Goal: Entertainment & Leisure: Consume media (video, audio)

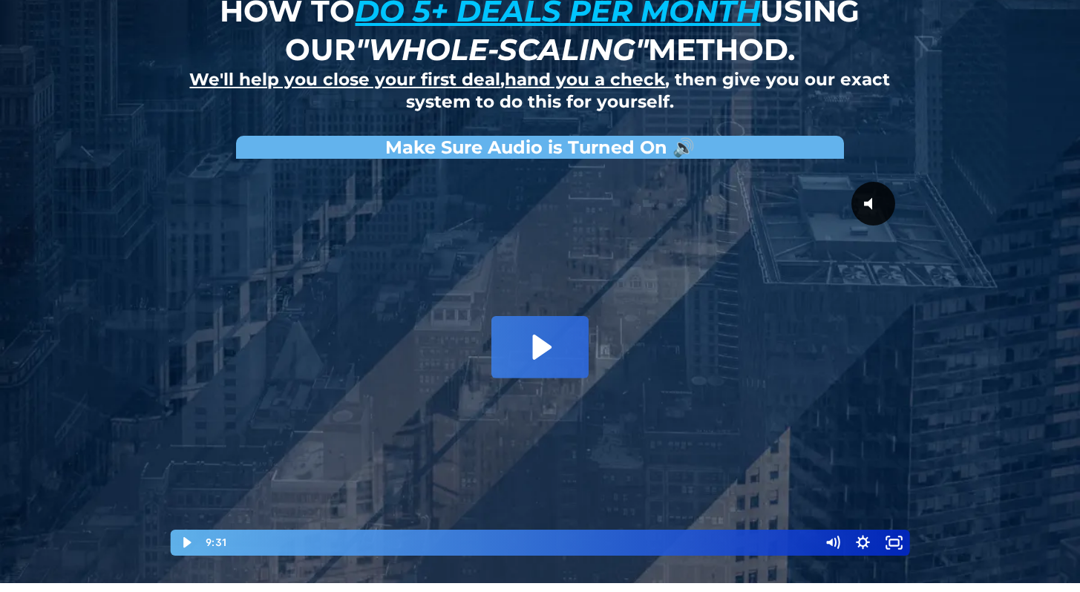
scroll to position [134, 0]
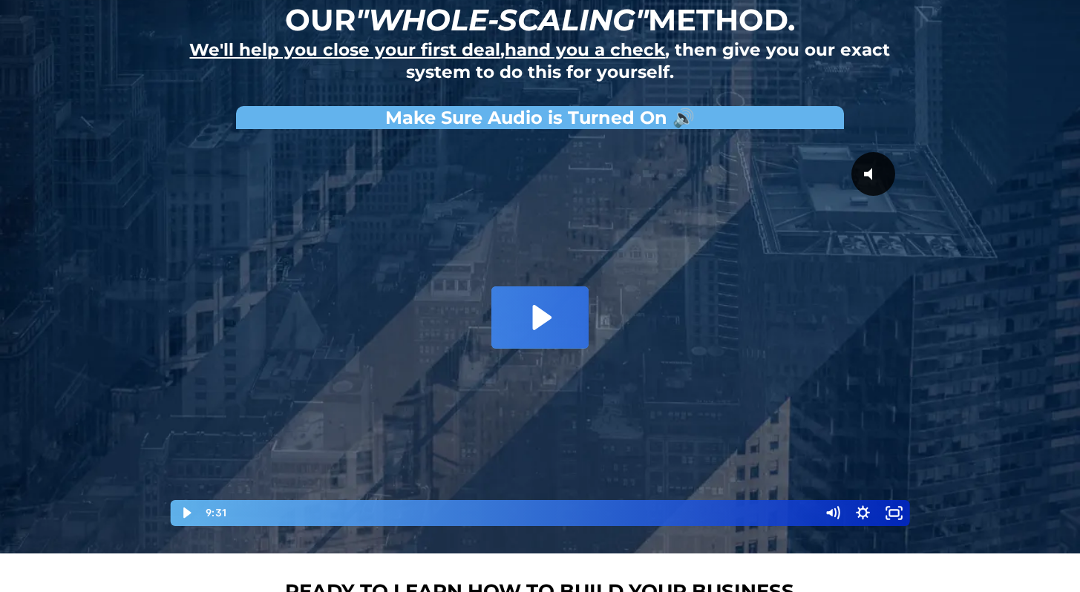
click at [470, 287] on div at bounding box center [540, 332] width 742 height 391
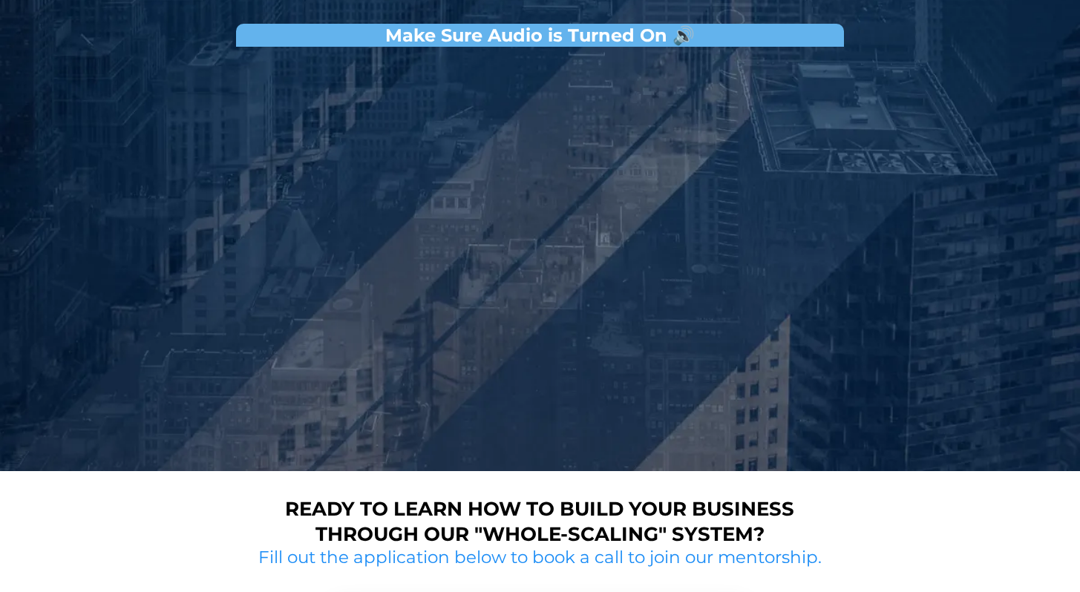
scroll to position [226, 0]
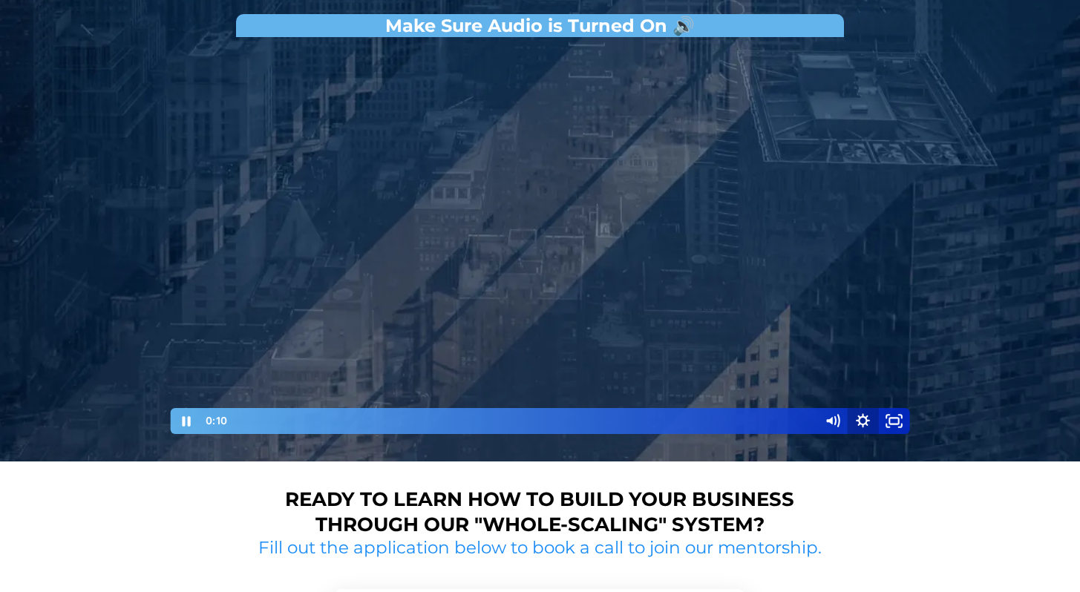
click at [862, 422] on icon "Show settings menu" at bounding box center [863, 421] width 31 height 26
click at [861, 367] on span "1x" at bounding box center [875, 367] width 54 height 26
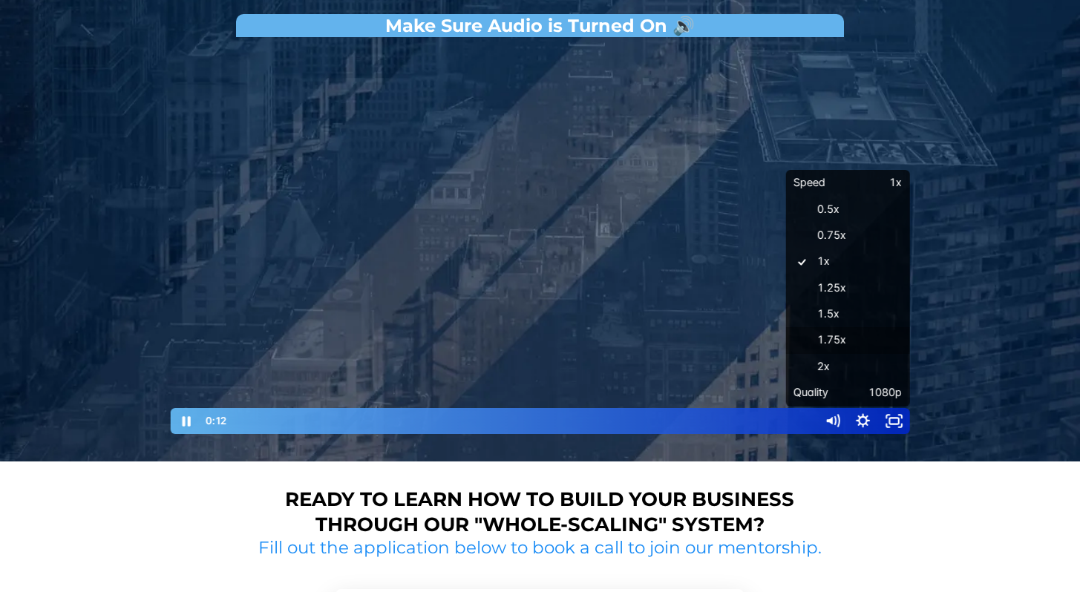
click at [848, 321] on label "1.5x" at bounding box center [848, 314] width 124 height 27
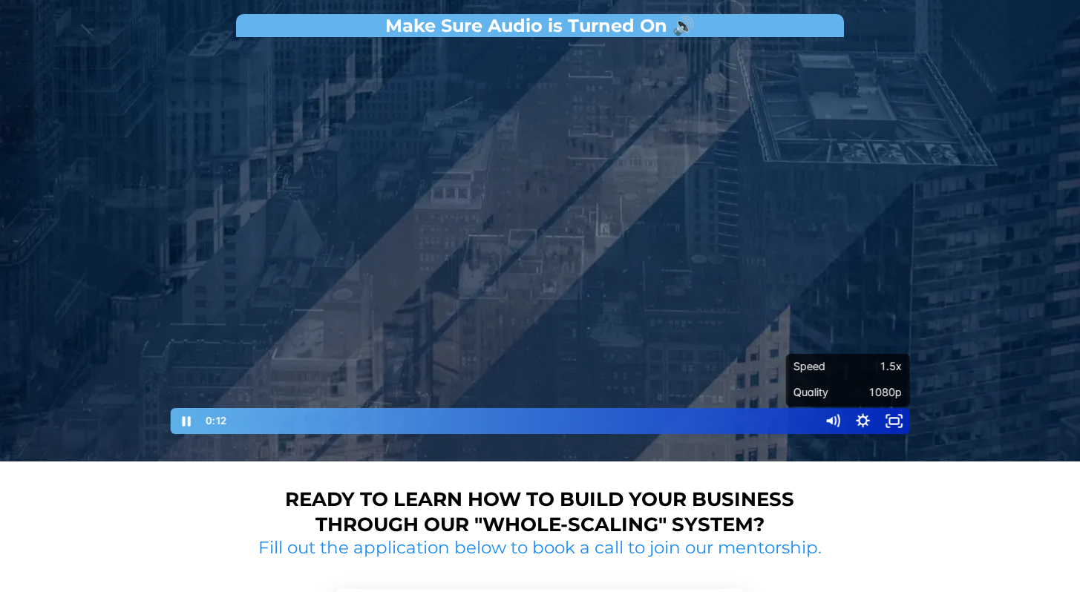
click at [960, 318] on div "How to do 5+ deals per month using our "whole-scaling" method. We'll help you c…" at bounding box center [540, 118] width 868 height 688
click at [825, 287] on div at bounding box center [540, 240] width 742 height 391
click at [854, 337] on div at bounding box center [540, 240] width 742 height 391
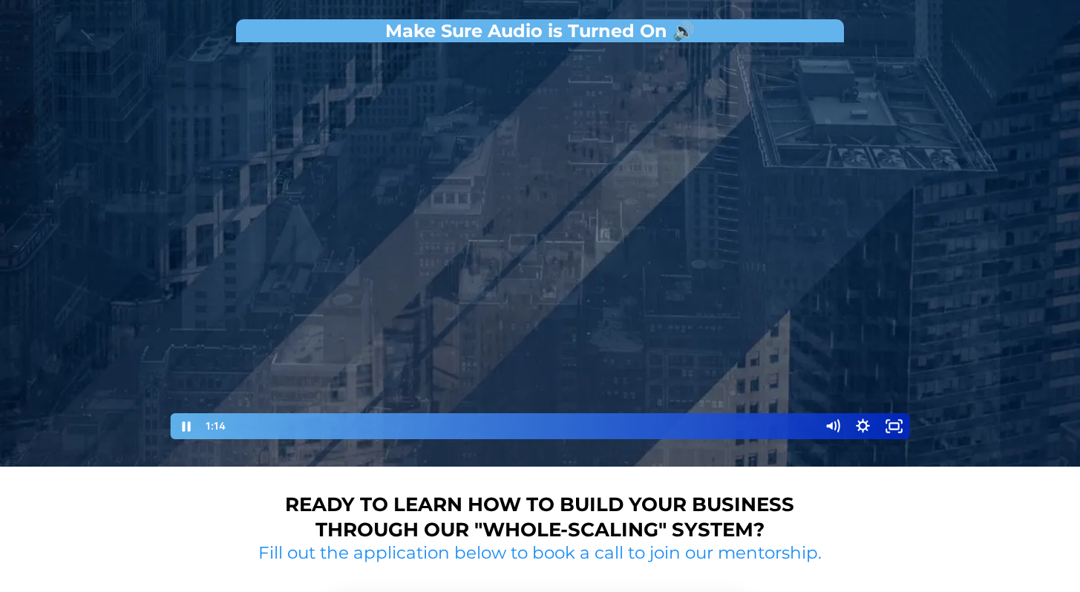
scroll to position [157, 0]
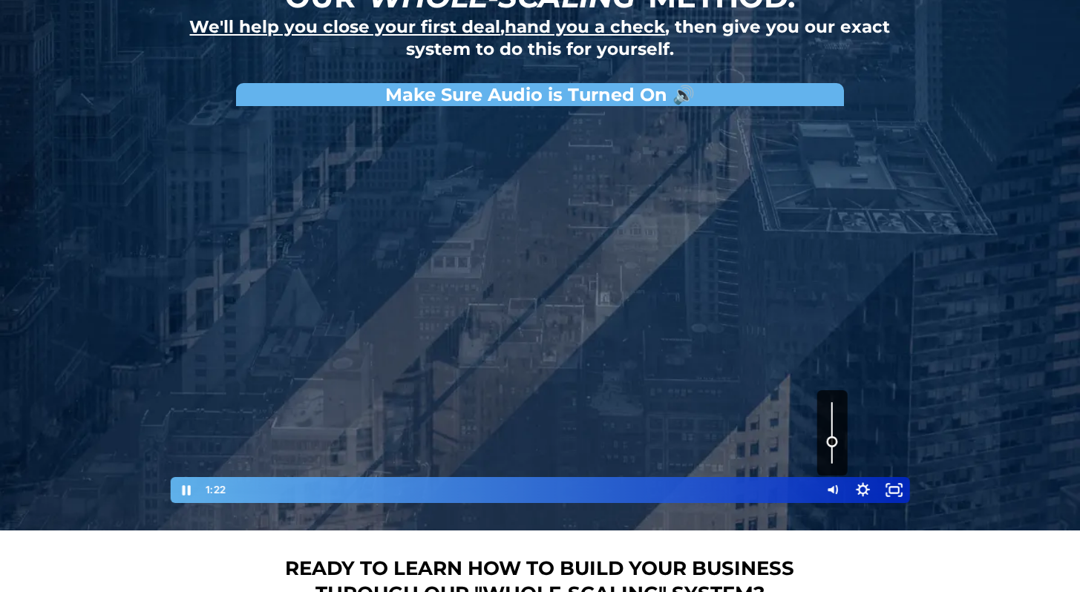
click at [835, 445] on div "Volume" at bounding box center [832, 432] width 31 height 85
click at [812, 340] on div at bounding box center [540, 309] width 742 height 391
click at [823, 304] on div at bounding box center [540, 309] width 742 height 391
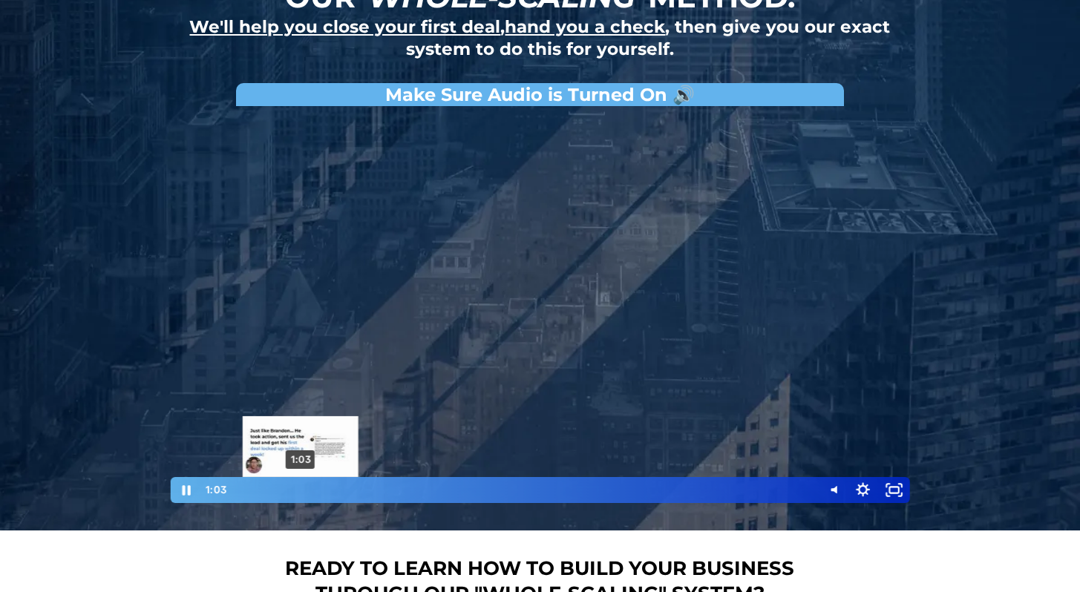
click at [301, 488] on div "1:03" at bounding box center [524, 490] width 572 height 26
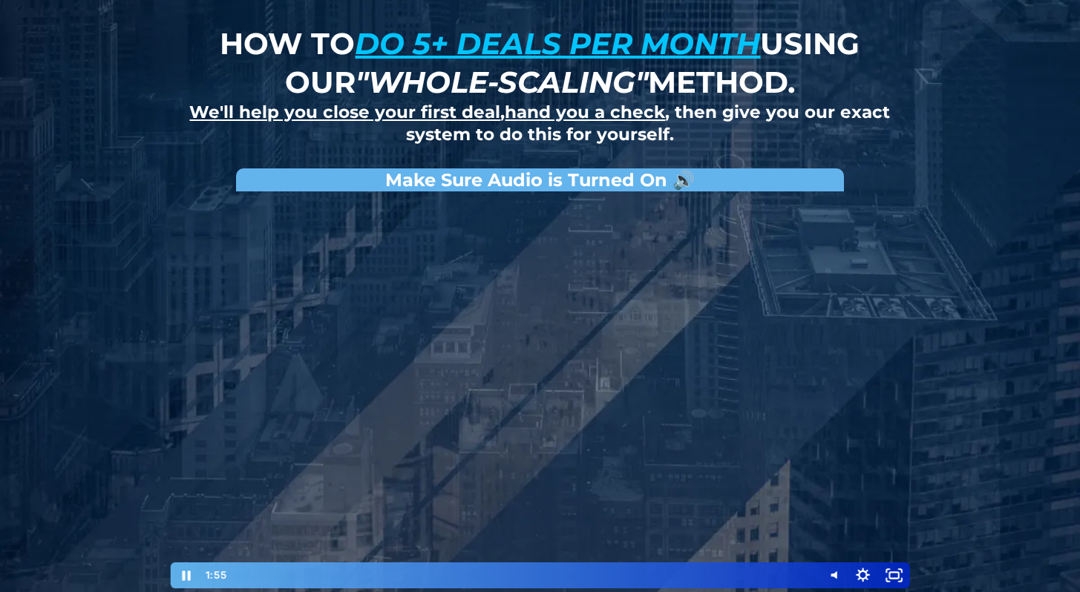
scroll to position [0, 0]
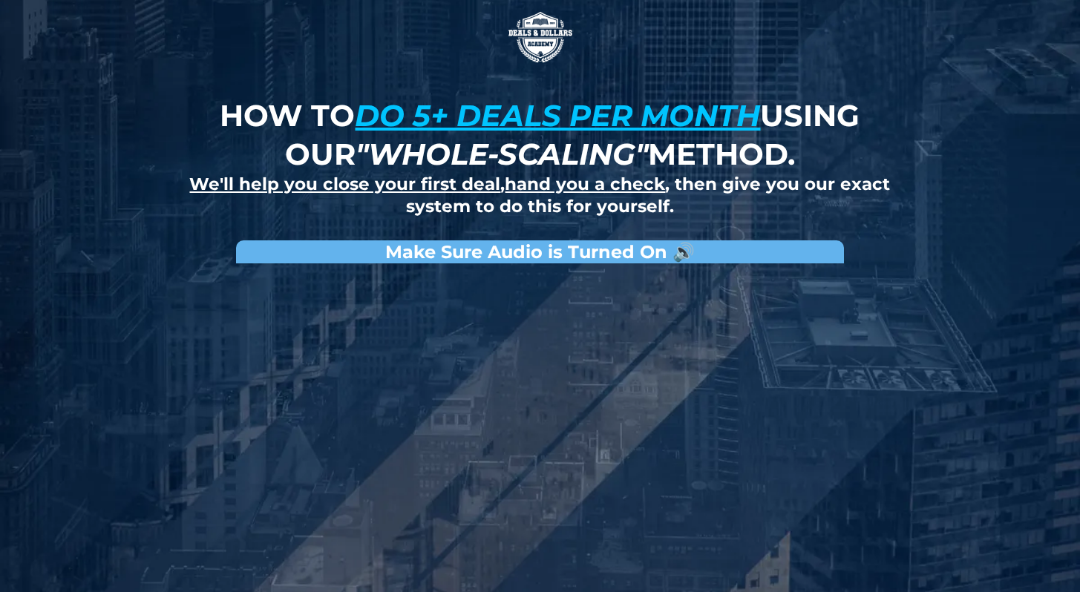
click at [529, 118] on u "do 5+ deals per month" at bounding box center [557, 115] width 405 height 36
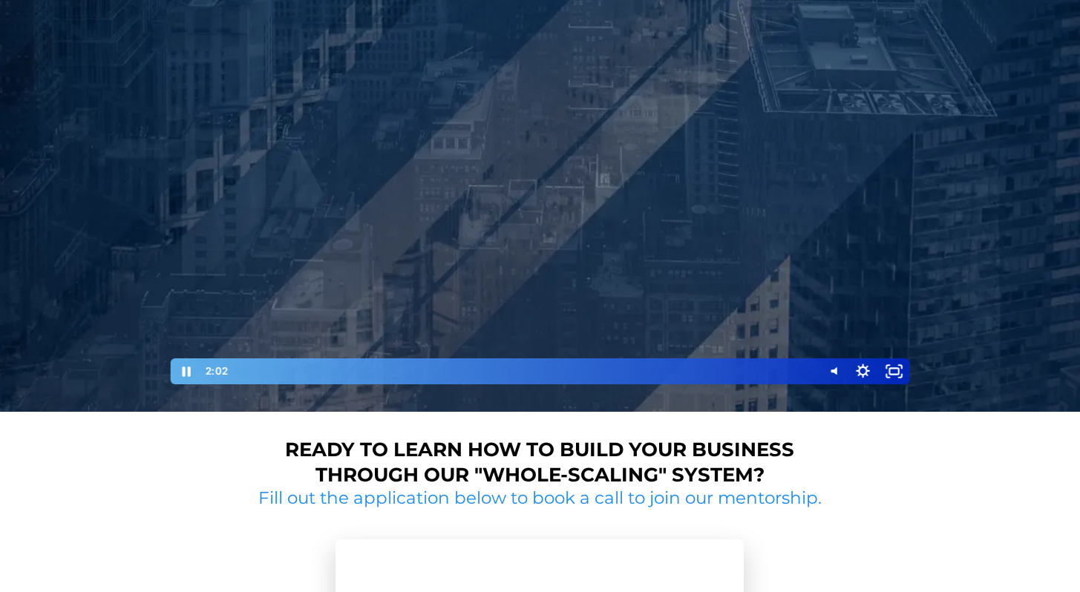
click at [537, 292] on div at bounding box center [540, 190] width 742 height 391
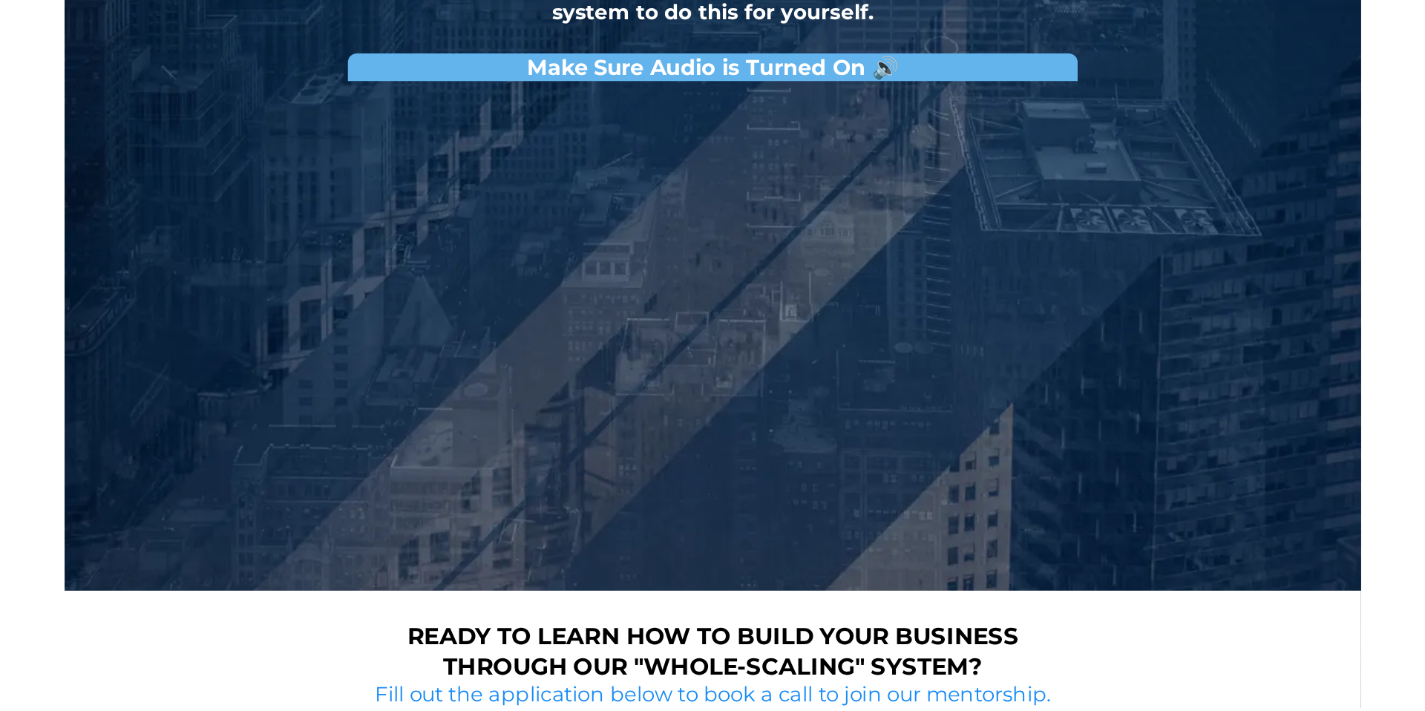
scroll to position [63, 0]
